Goal: Information Seeking & Learning: Learn about a topic

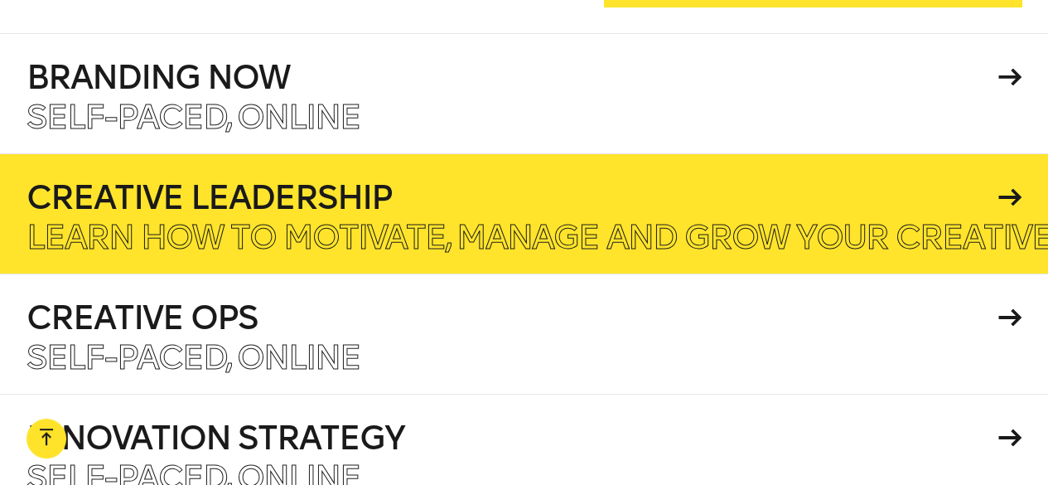
scroll to position [2717, 0]
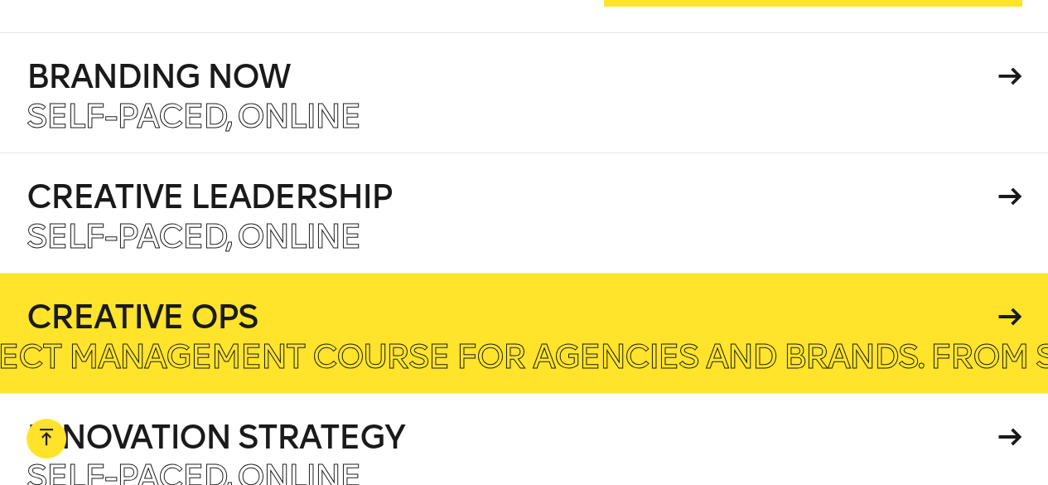
click at [283, 300] on h4 "Creative Ops" at bounding box center [510, 316] width 967 height 33
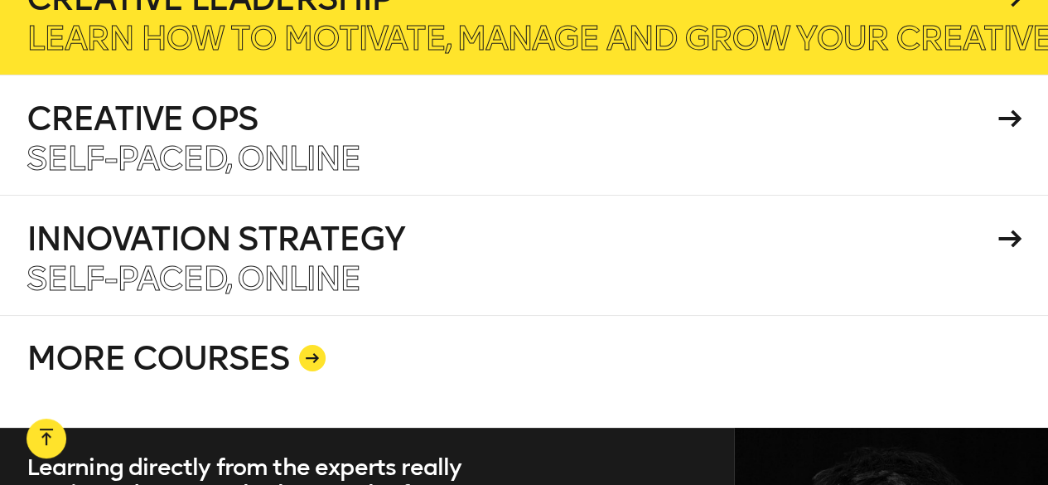
scroll to position [2949, 0]
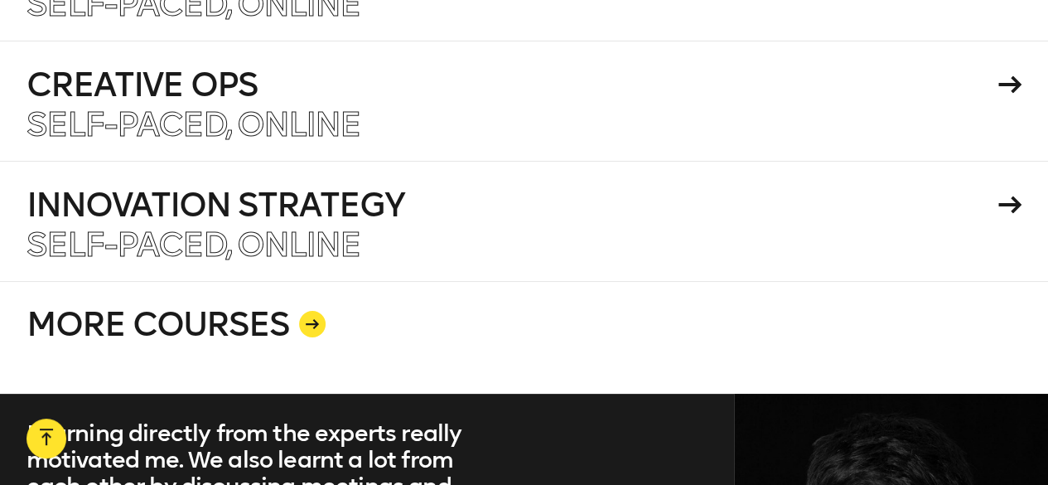
click at [205, 281] on link "MORE COURSES" at bounding box center [525, 337] width 996 height 113
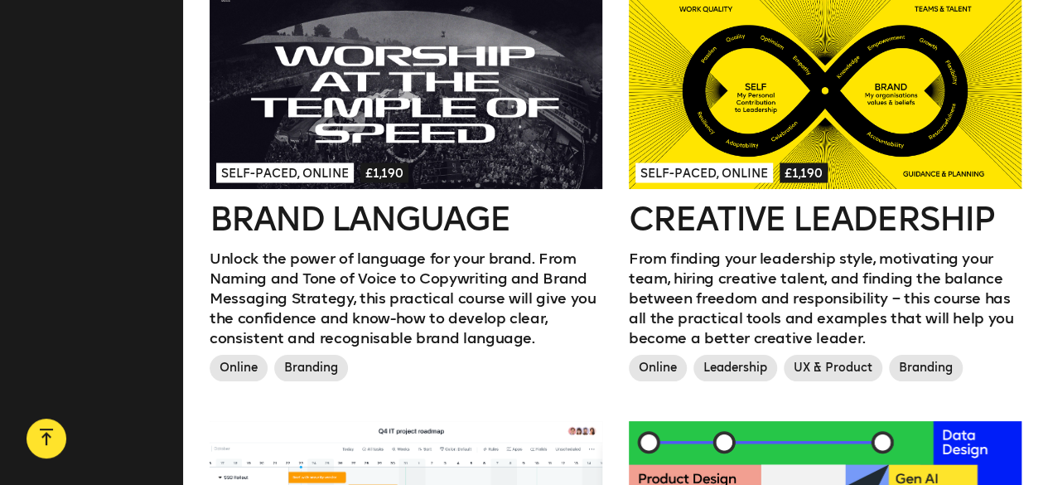
scroll to position [1657, 0]
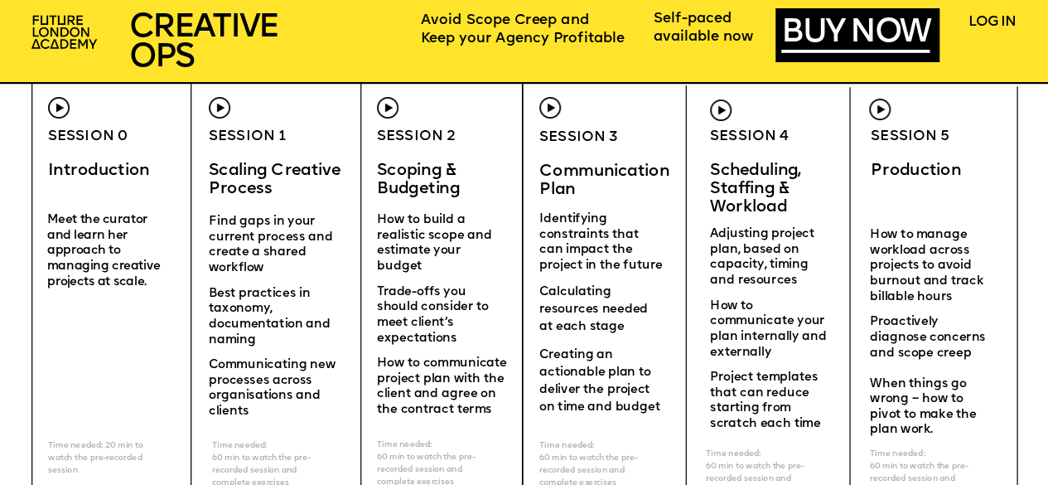
scroll to position [4235, 0]
